Goal: Task Accomplishment & Management: Complete application form

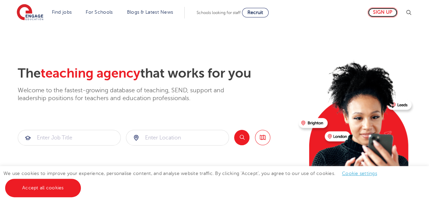
click at [385, 13] on link "Sign up" at bounding box center [383, 13] width 30 height 10
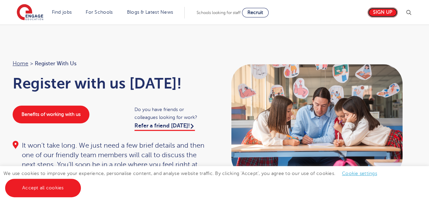
click at [385, 13] on link "Sign up" at bounding box center [383, 13] width 30 height 10
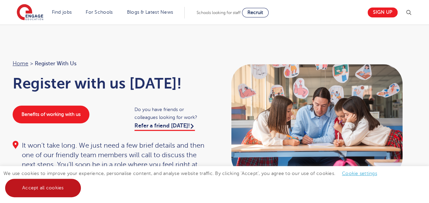
click at [68, 191] on link "Accept all cookies" at bounding box center [43, 187] width 76 height 18
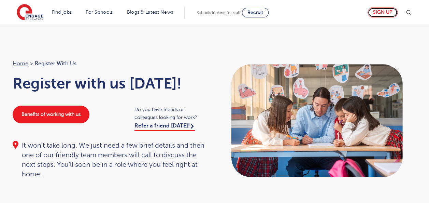
click at [385, 14] on link "Sign up" at bounding box center [383, 13] width 30 height 10
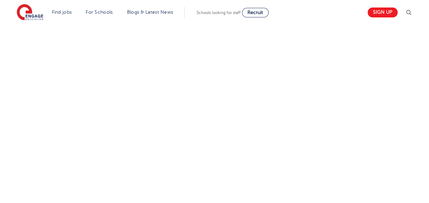
scroll to position [273, 0]
click at [279, 181] on div "Let us know more about you!" at bounding box center [146, 142] width 276 height 362
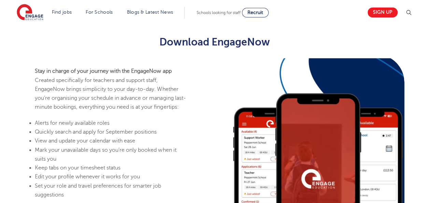
scroll to position [187, 0]
